Goal: Task Accomplishment & Management: Manage account settings

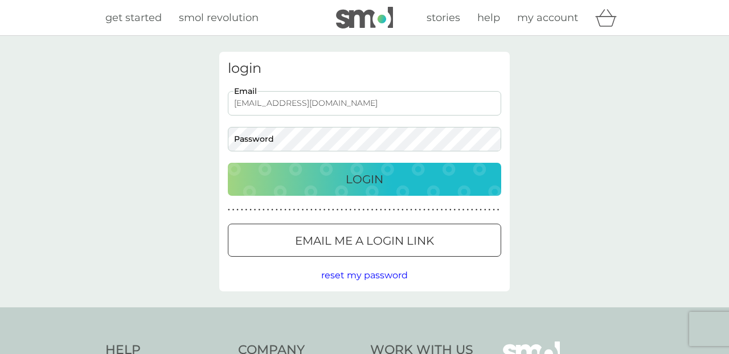
type input "hannahc1122@hotmail.co.uk"
click at [367, 172] on p "Login" at bounding box center [365, 179] width 38 height 18
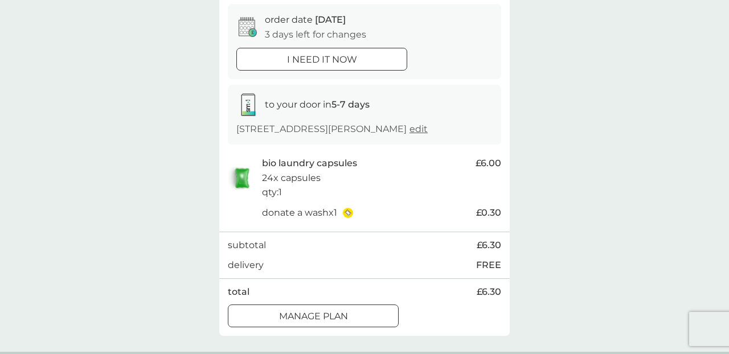
scroll to position [144, 0]
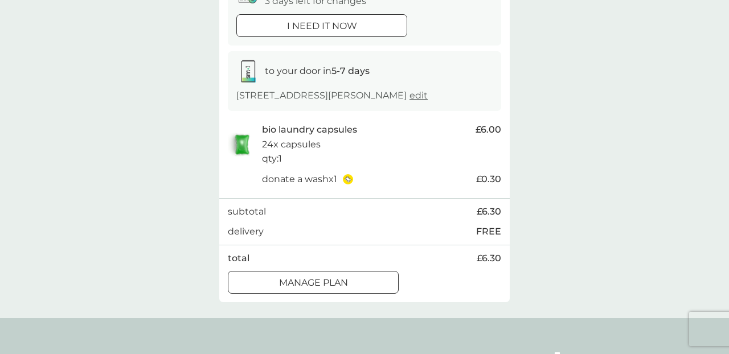
click at [327, 282] on div at bounding box center [327, 282] width 0 height 0
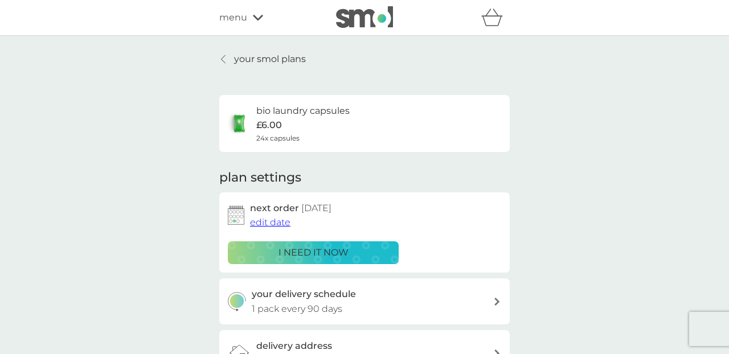
click at [272, 220] on span "edit date" at bounding box center [270, 222] width 40 height 11
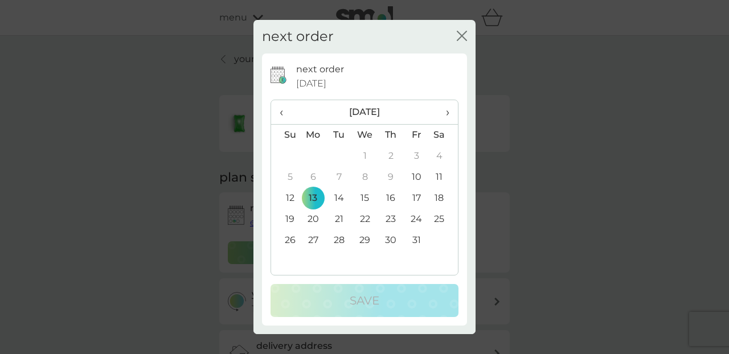
click at [448, 110] on span "›" at bounding box center [443, 112] width 11 height 24
click at [314, 158] on td "1" at bounding box center [313, 156] width 26 height 21
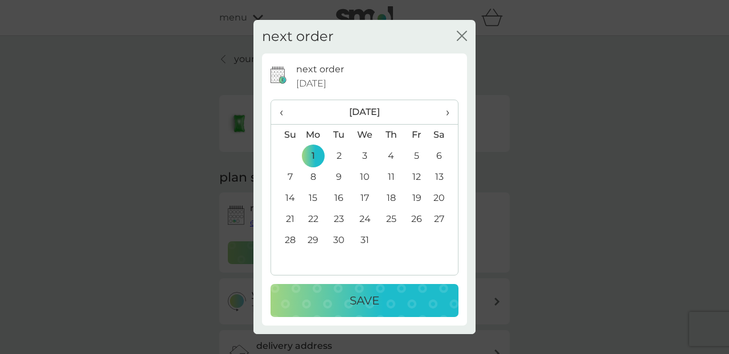
click at [354, 295] on p "Save" at bounding box center [365, 301] width 30 height 18
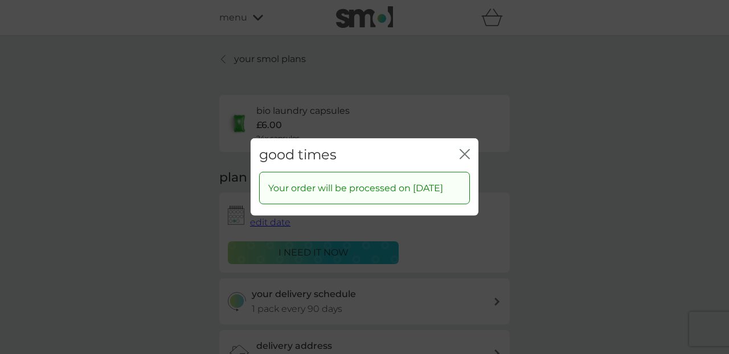
click at [466, 150] on icon "close" at bounding box center [467, 154] width 5 height 9
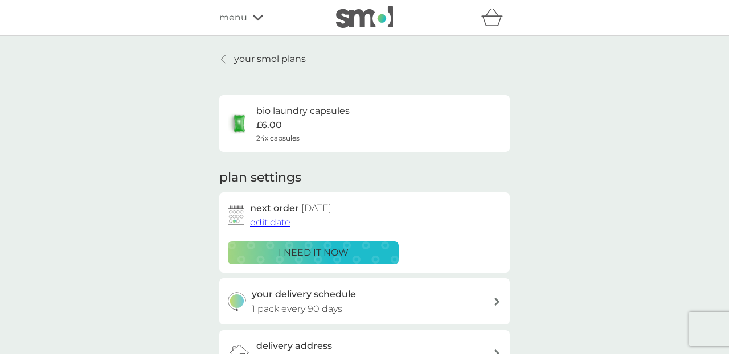
click at [260, 64] on p "your smol plans" at bounding box center [270, 59] width 72 height 15
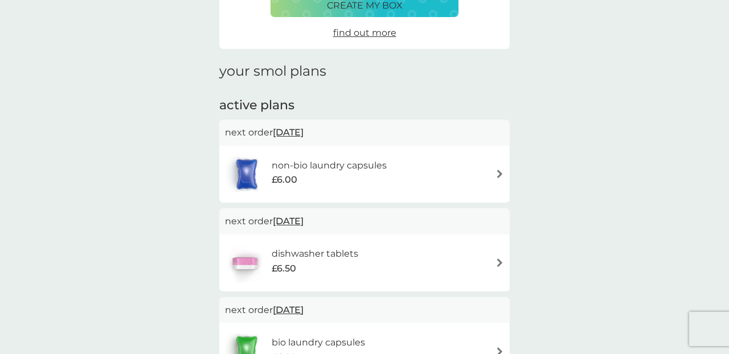
scroll to position [111, 0]
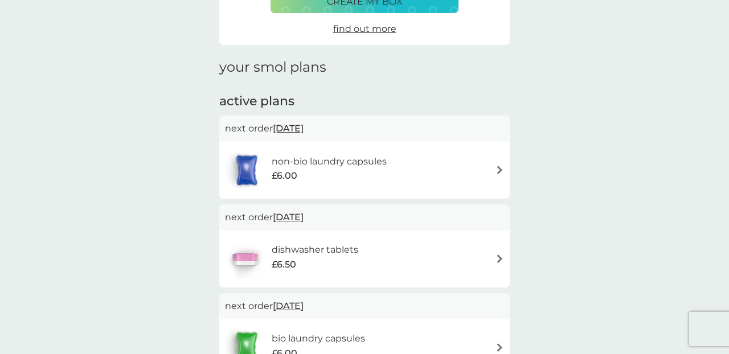
click at [350, 160] on h6 "non-bio laundry capsules" at bounding box center [329, 161] width 115 height 15
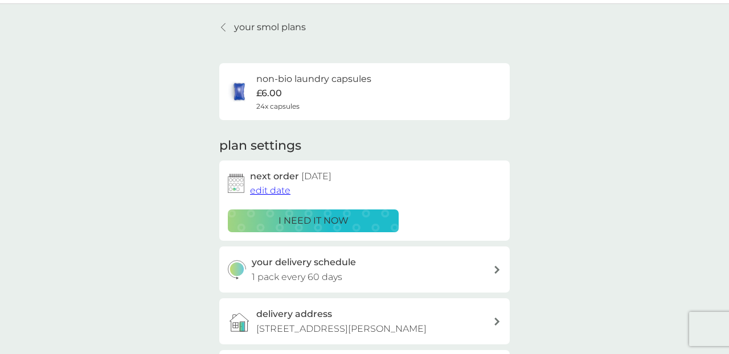
scroll to position [35, 0]
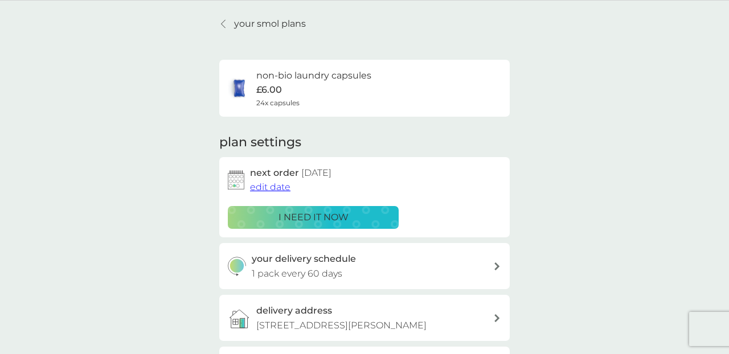
click at [271, 187] on span "edit date" at bounding box center [270, 187] width 40 height 11
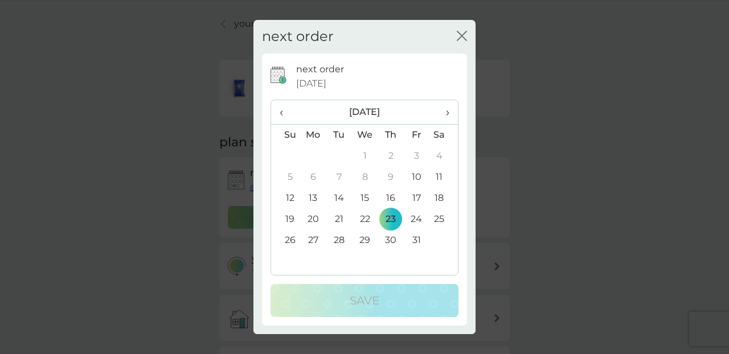
click at [449, 112] on span "›" at bounding box center [443, 112] width 11 height 24
click at [315, 176] on td "3" at bounding box center [313, 177] width 26 height 21
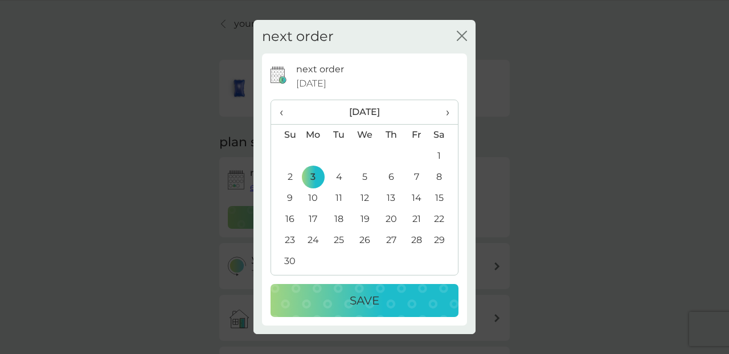
click at [375, 305] on p "Save" at bounding box center [365, 301] width 30 height 18
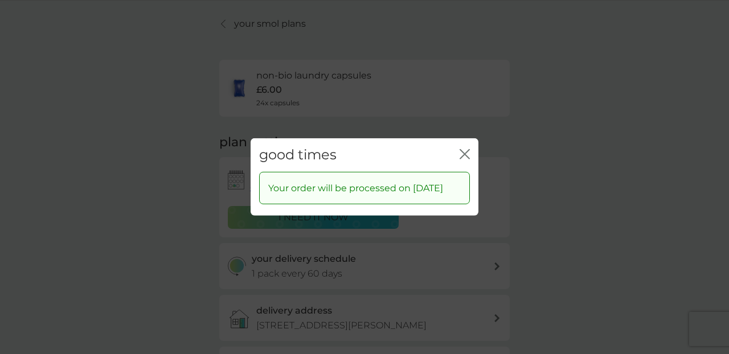
click at [464, 151] on icon "close" at bounding box center [465, 154] width 10 height 10
